Goal: Information Seeking & Learning: Learn about a topic

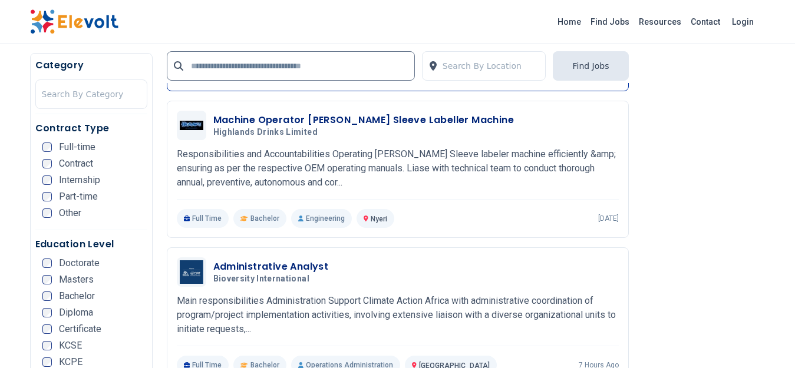
scroll to position [1296, 0]
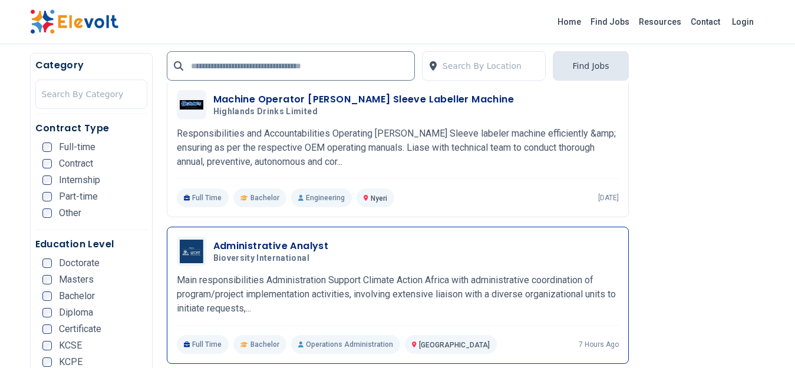
click at [289, 259] on span "Bioversity International" at bounding box center [261, 258] width 96 height 11
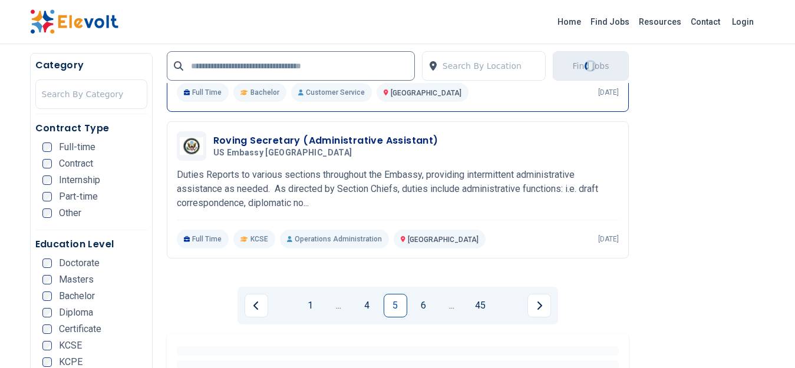
scroll to position [2650, 0]
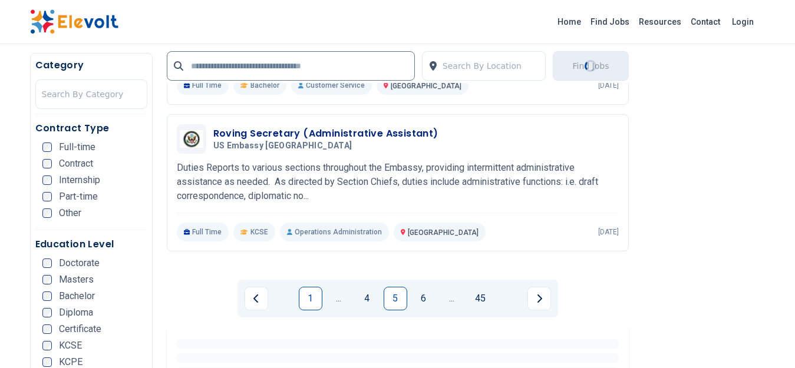
click at [312, 300] on link "1" at bounding box center [311, 299] width 24 height 24
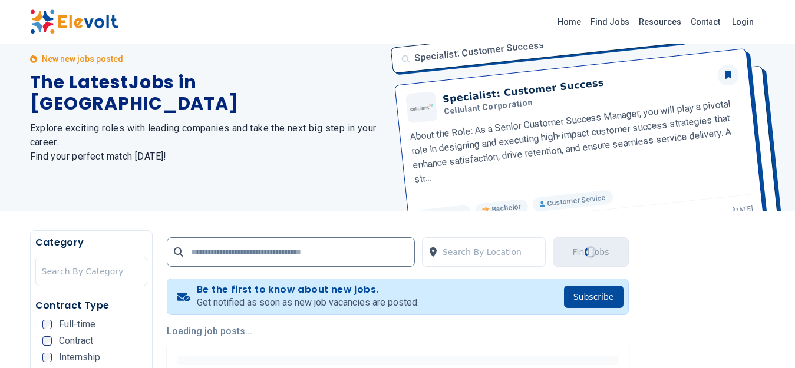
scroll to position [0, 0]
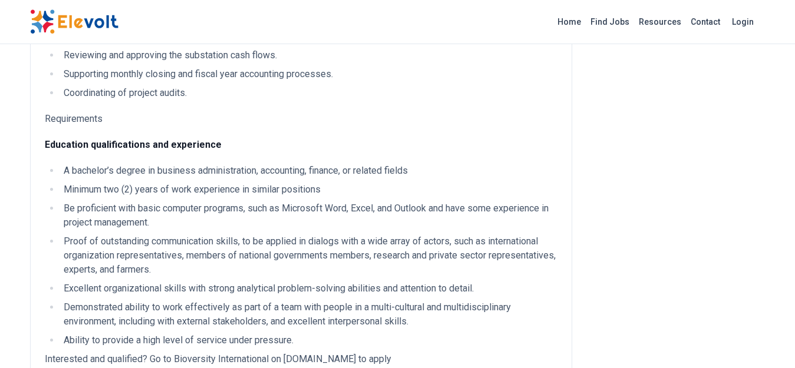
scroll to position [648, 0]
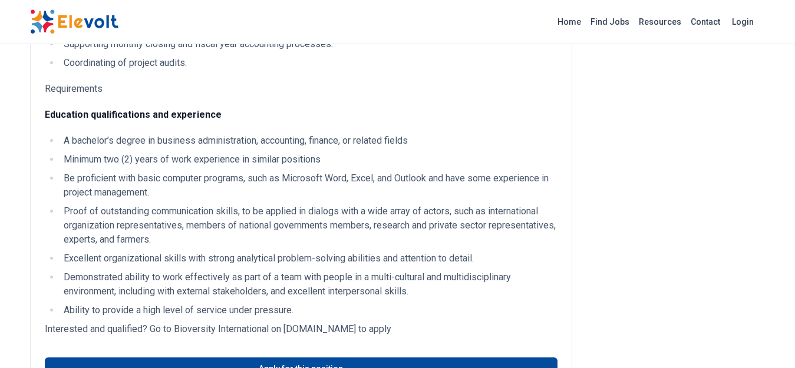
drag, startPoint x: 434, startPoint y: 316, endPoint x: 284, endPoint y: 319, distance: 150.2
type textarea "**********"
click at [284, 322] on p "Interested and qualified? Go to Bioversity International on bioversityinternati…" at bounding box center [301, 329] width 512 height 14
copy p "bioversityinternational.zohorecruit.eu"
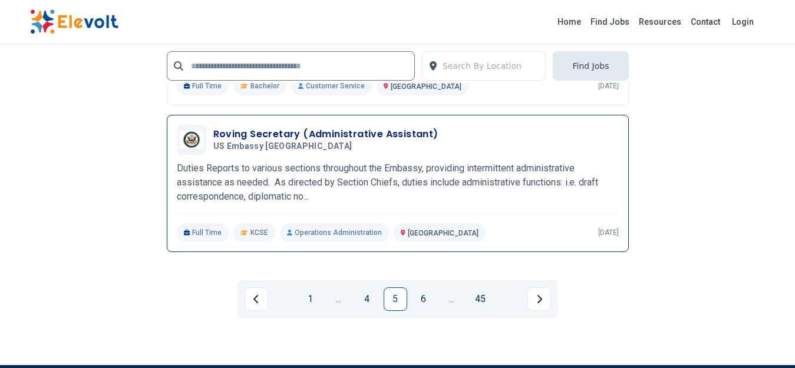
scroll to position [2650, 0]
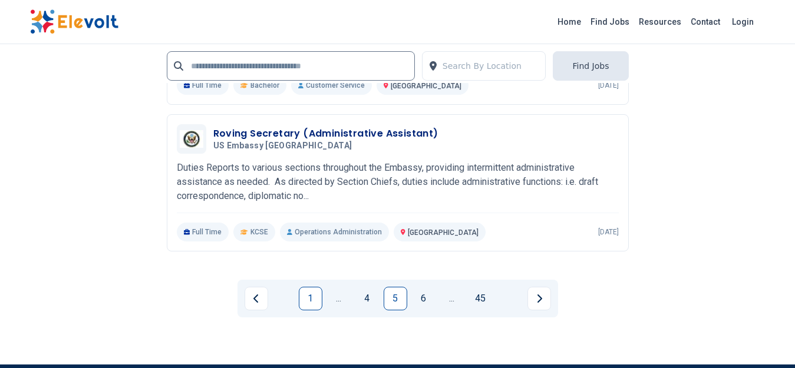
click at [307, 298] on link "1" at bounding box center [311, 299] width 24 height 24
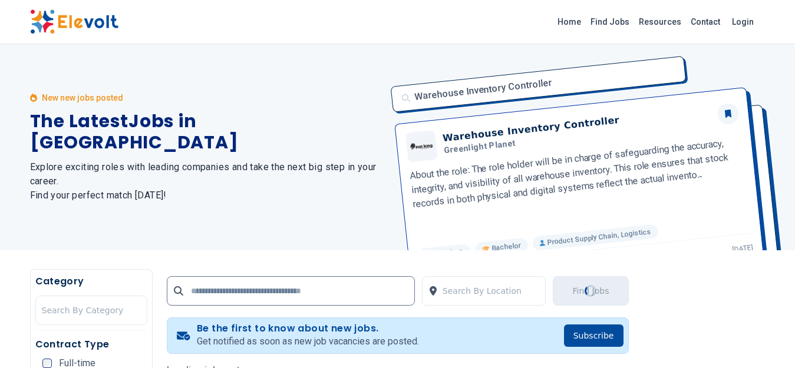
click at [97, 25] on img at bounding box center [74, 21] width 88 height 25
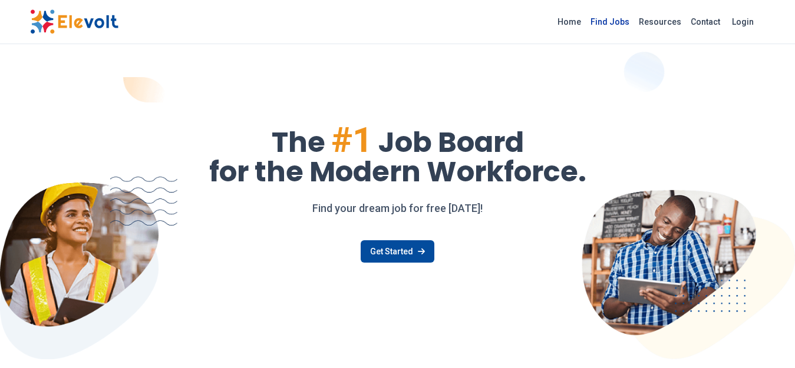
click at [612, 19] on link "Find Jobs" at bounding box center [609, 21] width 48 height 19
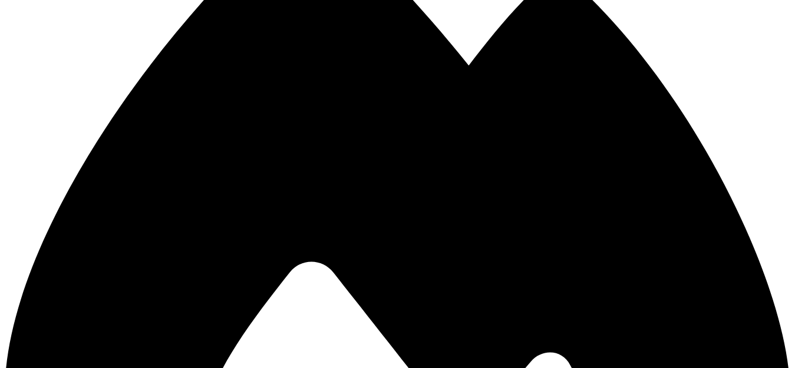
scroll to position [2650, 0]
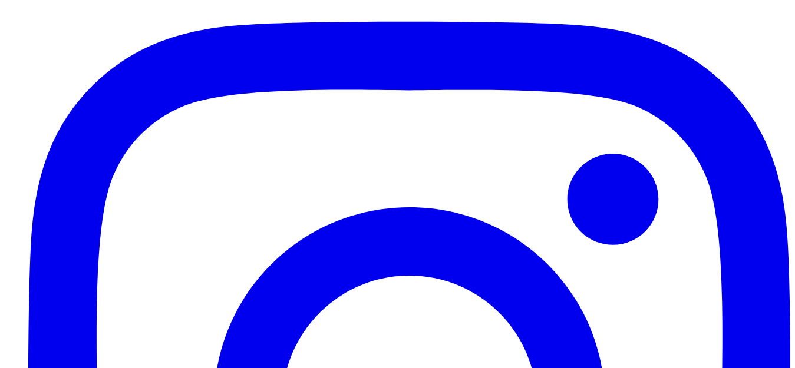
scroll to position [0, 0]
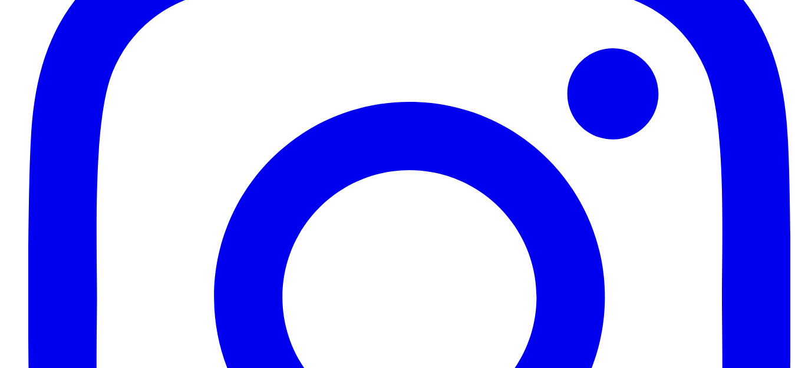
scroll to position [236, 0]
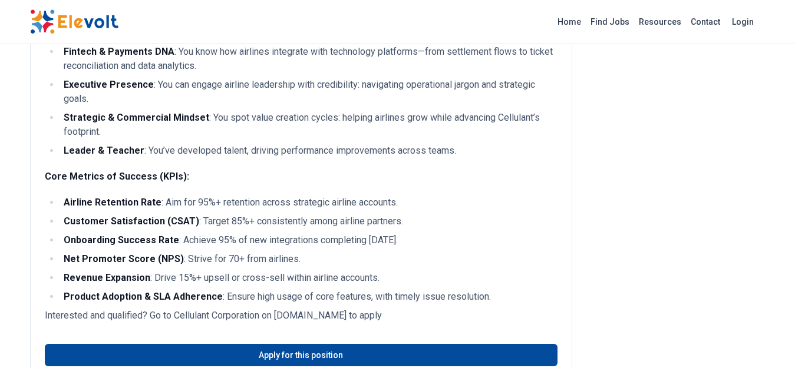
scroll to position [1531, 0]
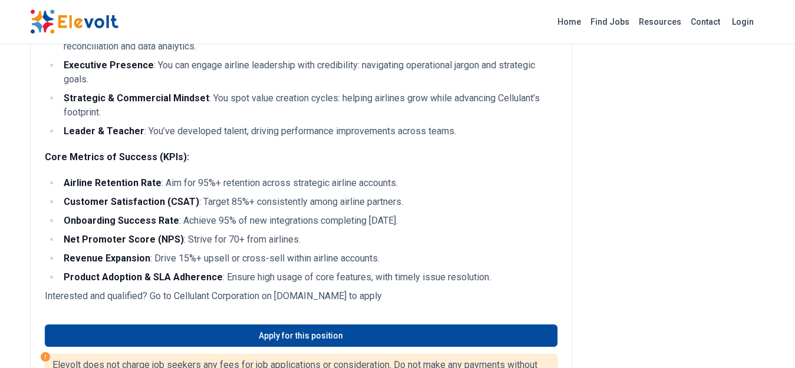
drag, startPoint x: 413, startPoint y: 296, endPoint x: 147, endPoint y: 295, distance: 266.2
type textarea "**********"
click at [147, 295] on p "Interested and qualified? Go to Cellulant Corporation on [DOMAIN_NAME] to apply" at bounding box center [301, 296] width 512 height 14
copy p "Go to Cellulant Corporation on [DOMAIN_NAME] to apply"
